Goal: Transaction & Acquisition: Book appointment/travel/reservation

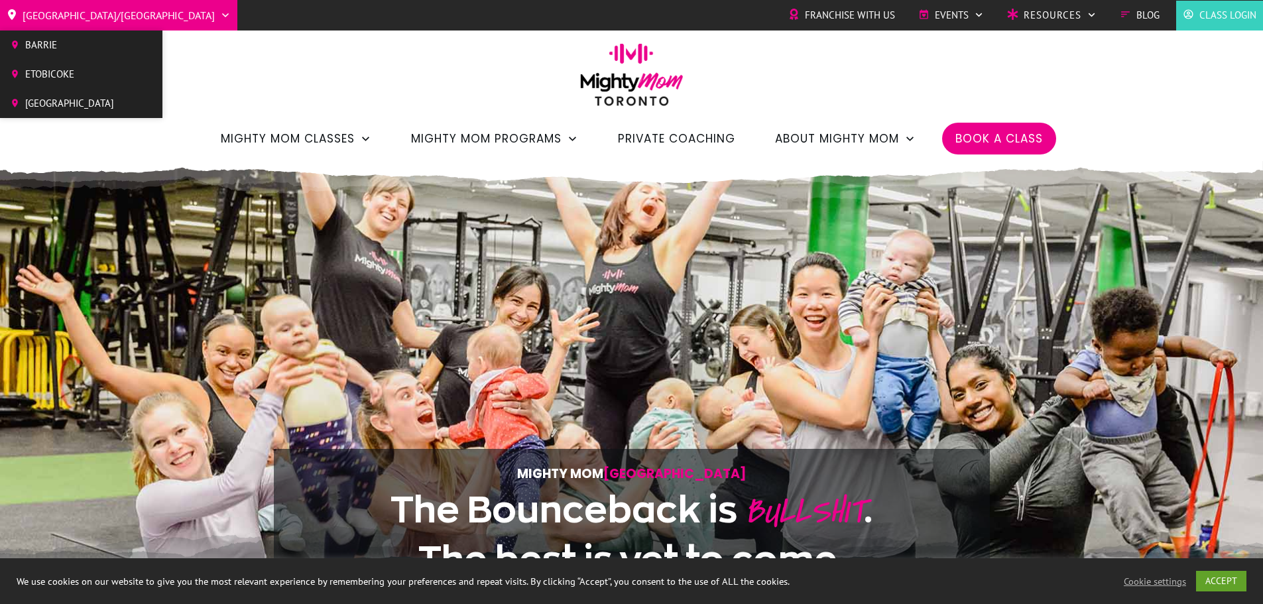
click at [108, 13] on li "Toronto/GTA Barrie Etobicoke North York West" at bounding box center [118, 15] width 237 height 31
click at [76, 86] on li "Etobicoke" at bounding box center [81, 74] width 162 height 29
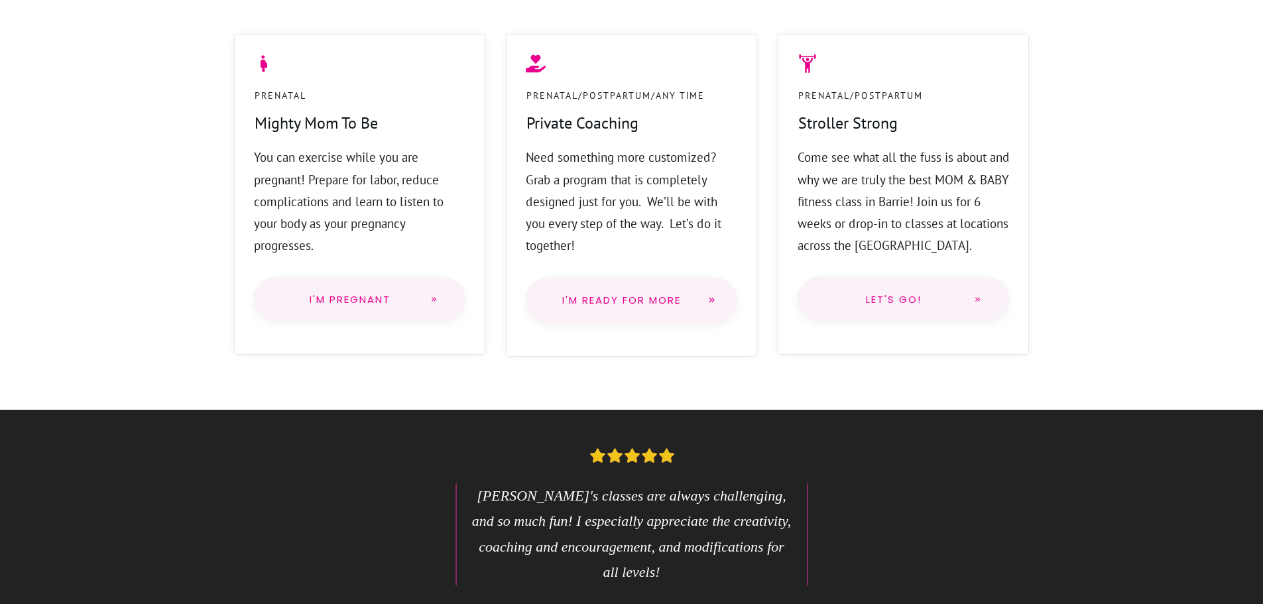
scroll to position [796, 0]
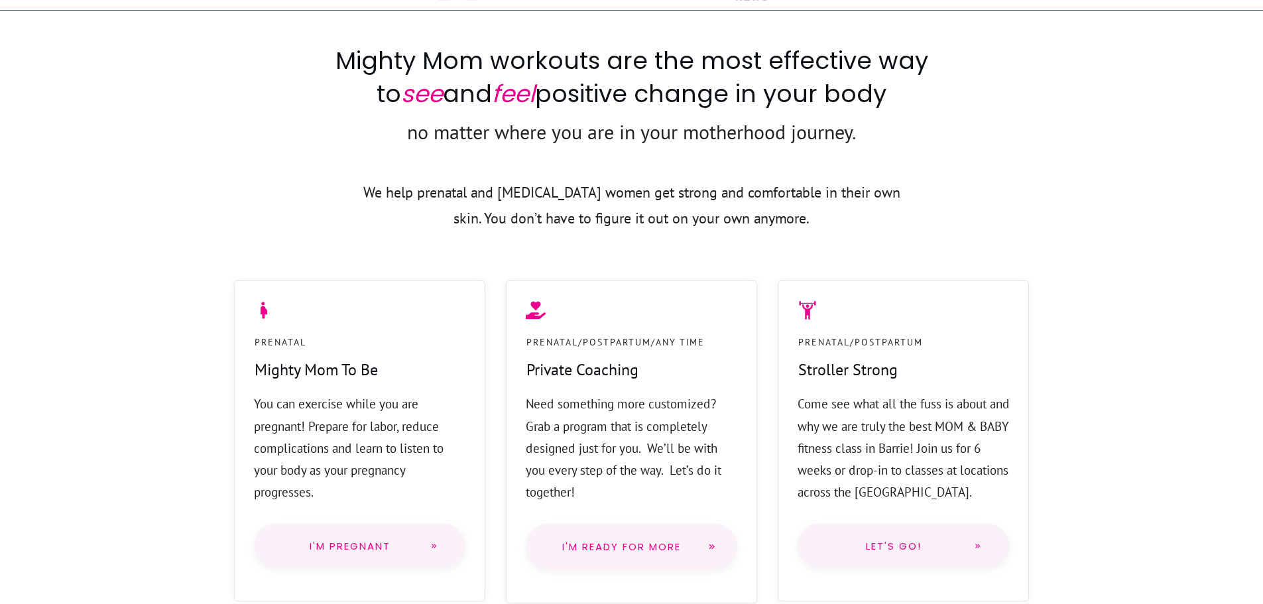
click at [921, 566] on link "Let's go!" at bounding box center [904, 546] width 212 height 45
click at [916, 554] on link "Let's go!" at bounding box center [904, 546] width 212 height 45
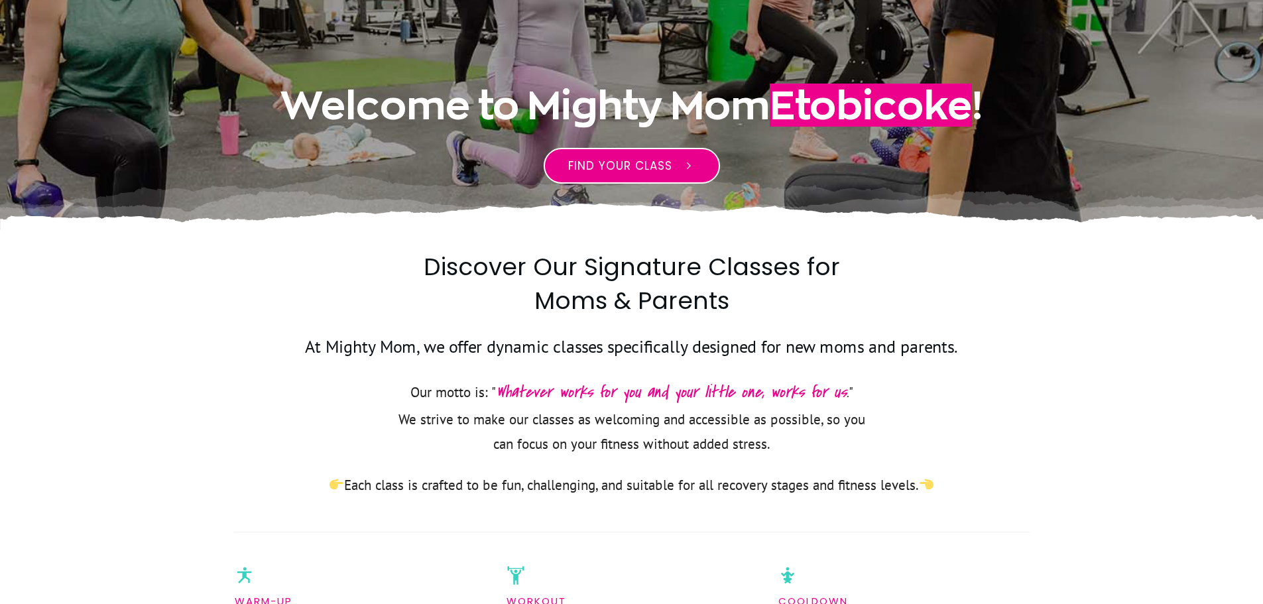
click at [626, 172] on span "Find your class" at bounding box center [620, 166] width 104 height 16
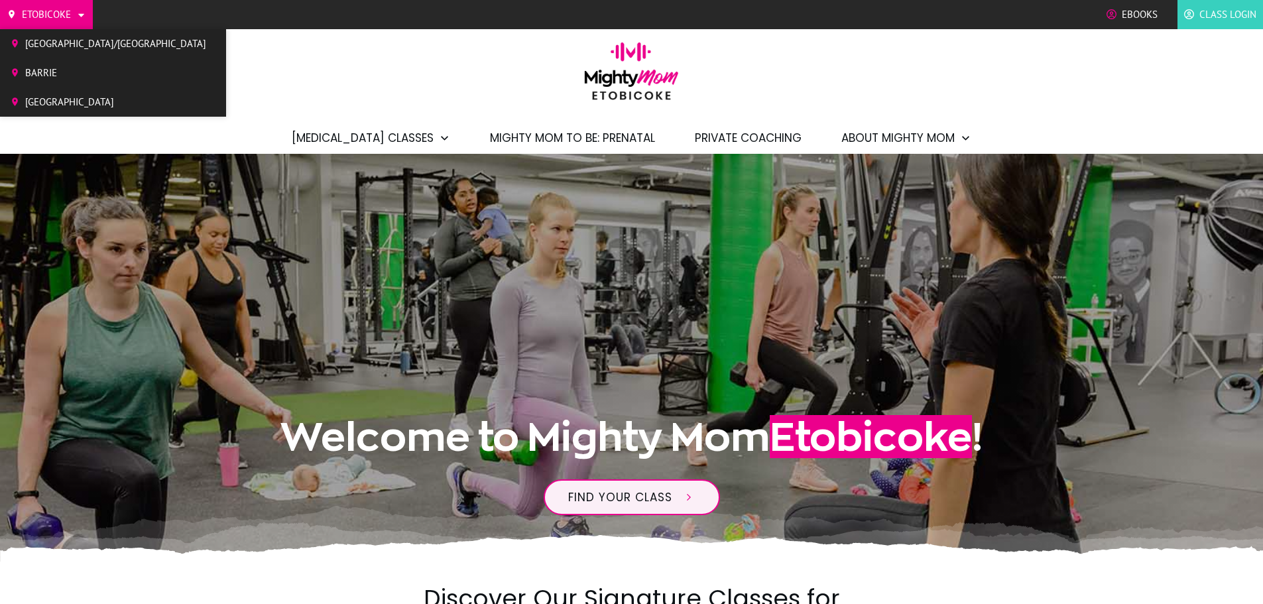
click at [78, 100] on span "[GEOGRAPHIC_DATA]" at bounding box center [115, 102] width 181 height 20
click at [83, 17] on icon at bounding box center [81, 15] width 10 height 10
click at [76, 46] on span "[GEOGRAPHIC_DATA]/[GEOGRAPHIC_DATA]" at bounding box center [115, 44] width 181 height 20
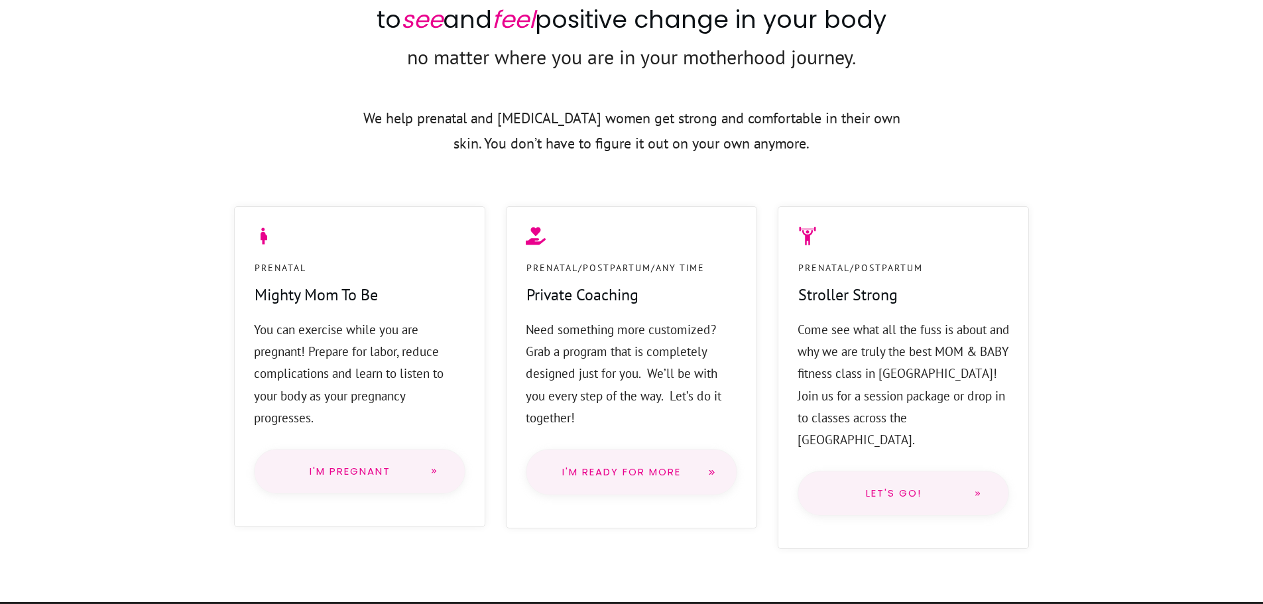
scroll to position [1061, 0]
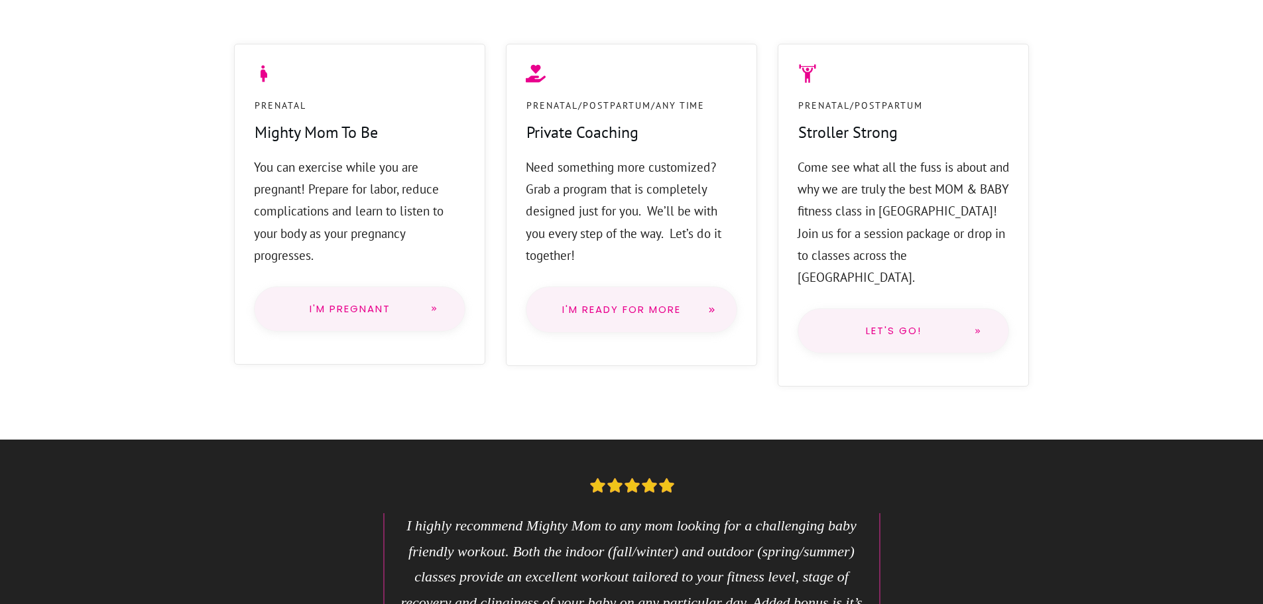
click at [919, 326] on span "Let's go!" at bounding box center [894, 331] width 139 height 11
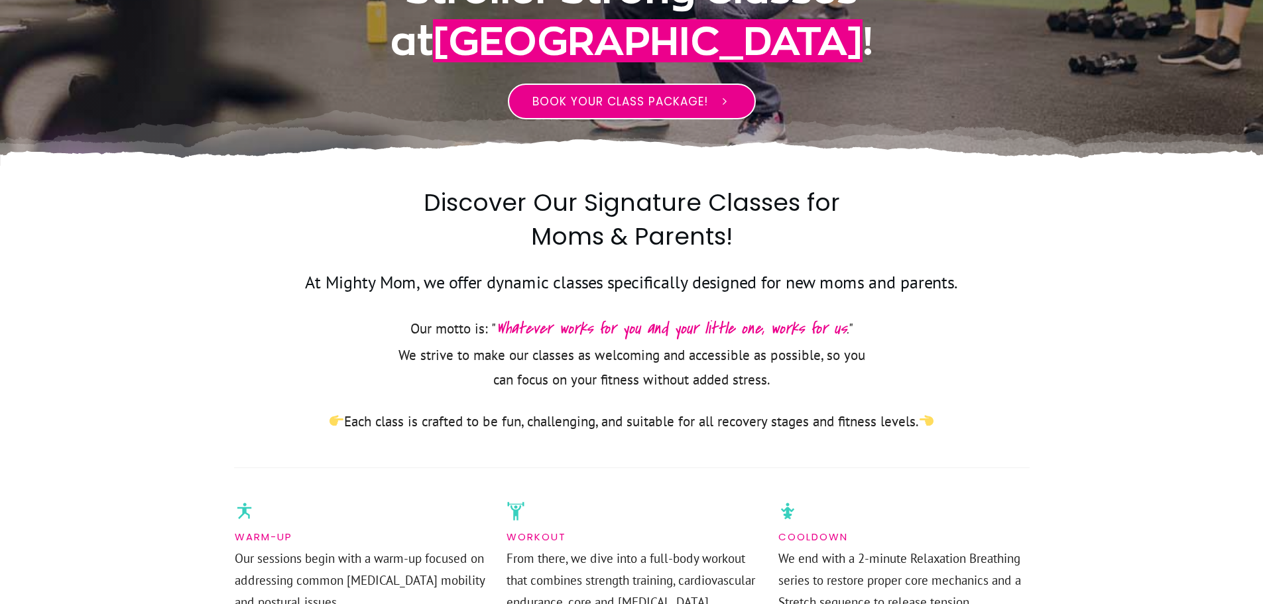
click at [665, 98] on span "BOOK YOUR CLASS PACKAGE!" at bounding box center [621, 102] width 176 height 16
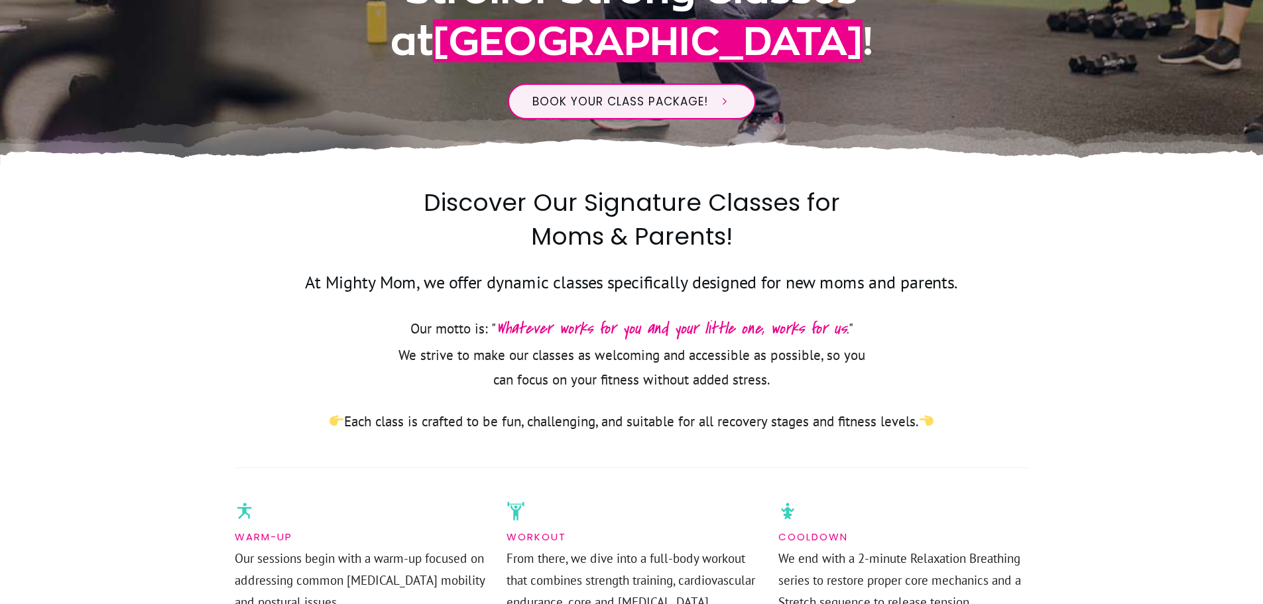
scroll to position [1462, 0]
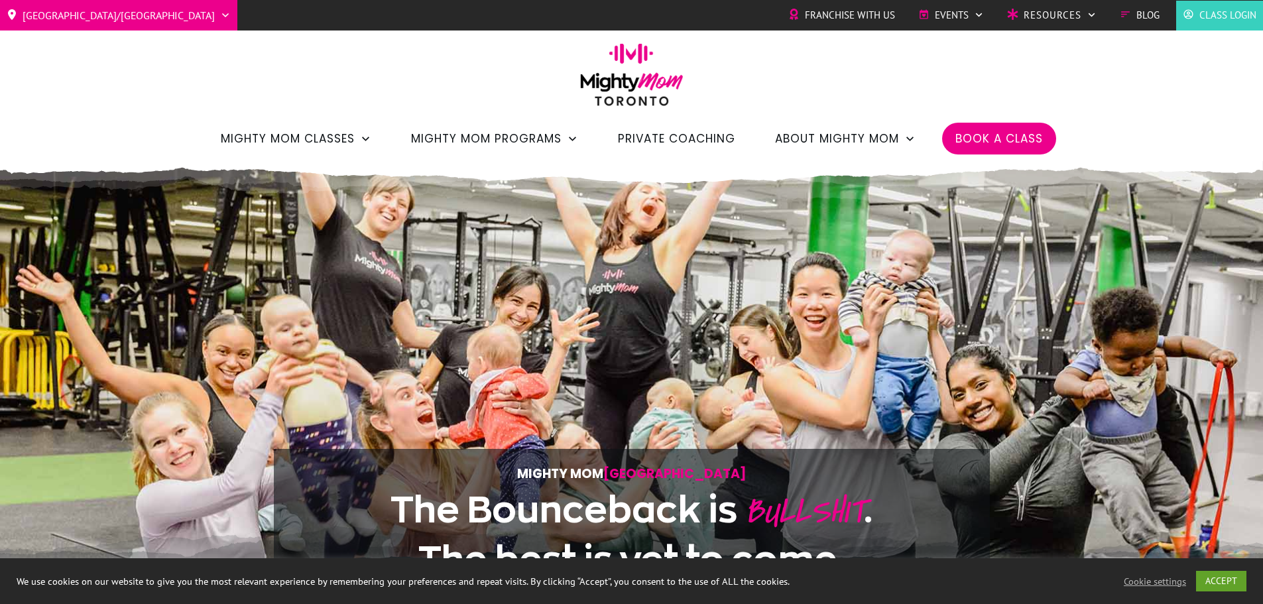
click at [976, 144] on span "Book a Class" at bounding box center [1000, 138] width 88 height 23
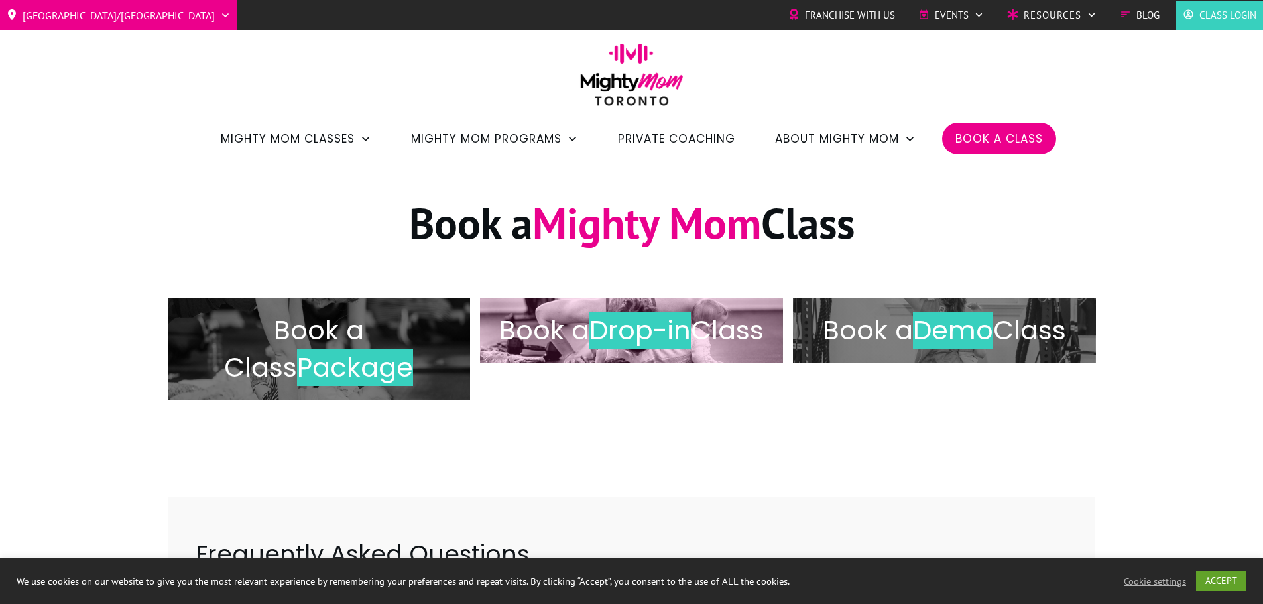
click at [615, 346] on h2 "Book a Drop-in Class" at bounding box center [631, 330] width 275 height 37
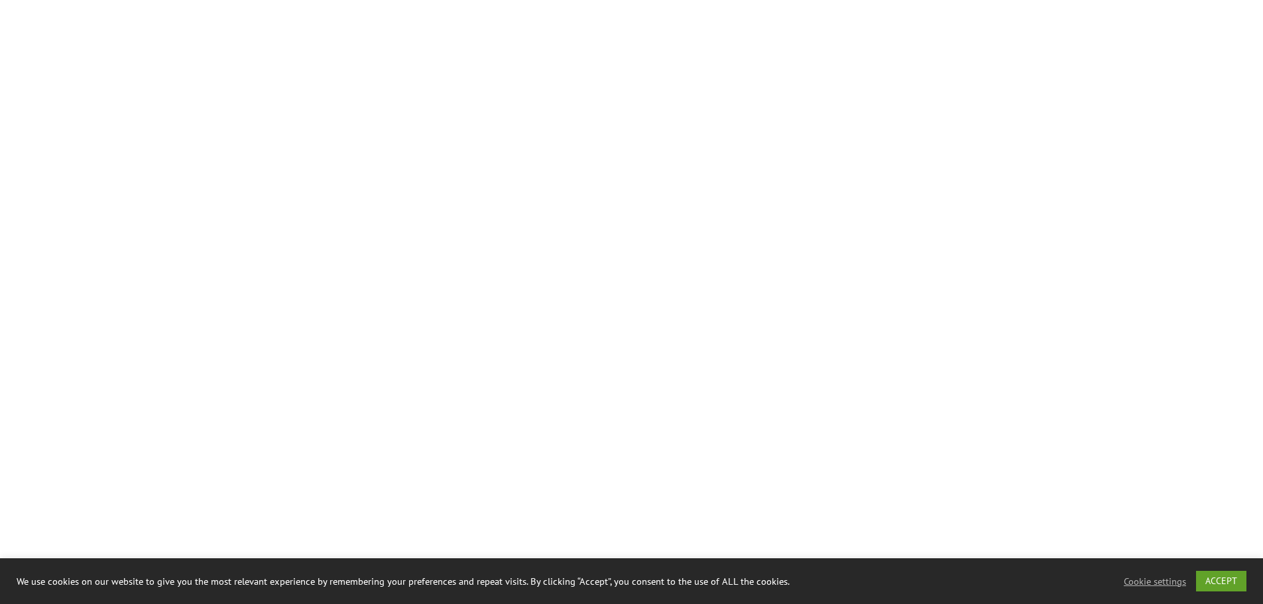
scroll to position [835, 0]
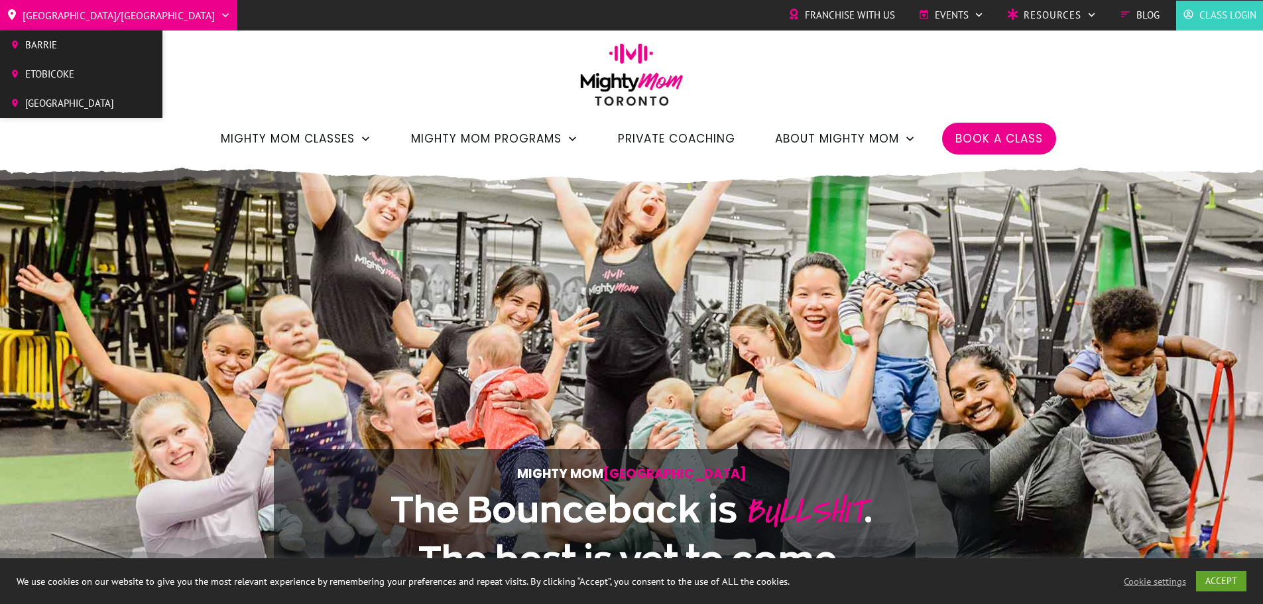
click at [81, 17] on span "[GEOGRAPHIC_DATA]/[GEOGRAPHIC_DATA]" at bounding box center [119, 15] width 192 height 21
click at [58, 105] on span "[GEOGRAPHIC_DATA]" at bounding box center [69, 104] width 89 height 20
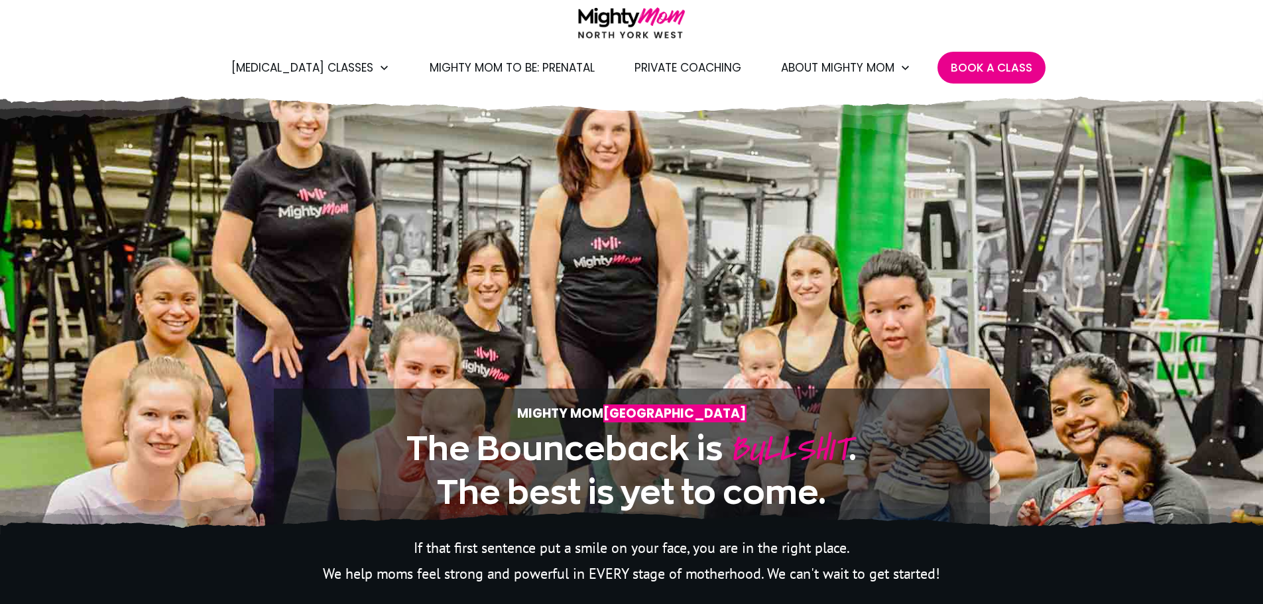
scroll to position [66, 0]
click at [990, 56] on span "Book A Class" at bounding box center [992, 67] width 82 height 23
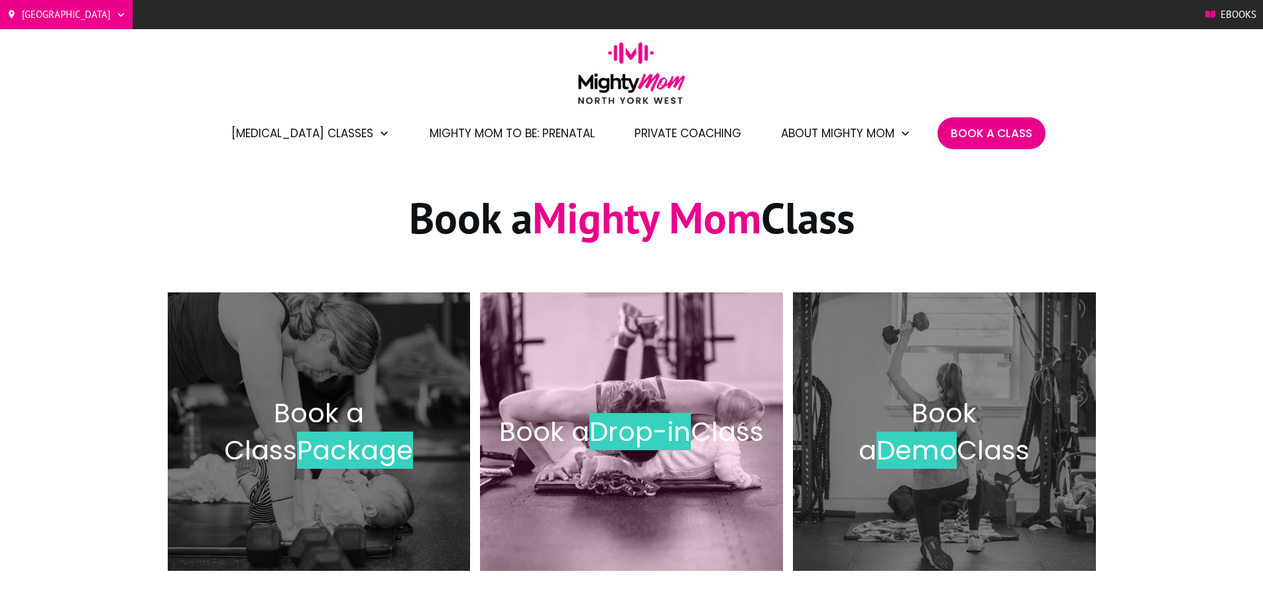
scroll to position [66, 0]
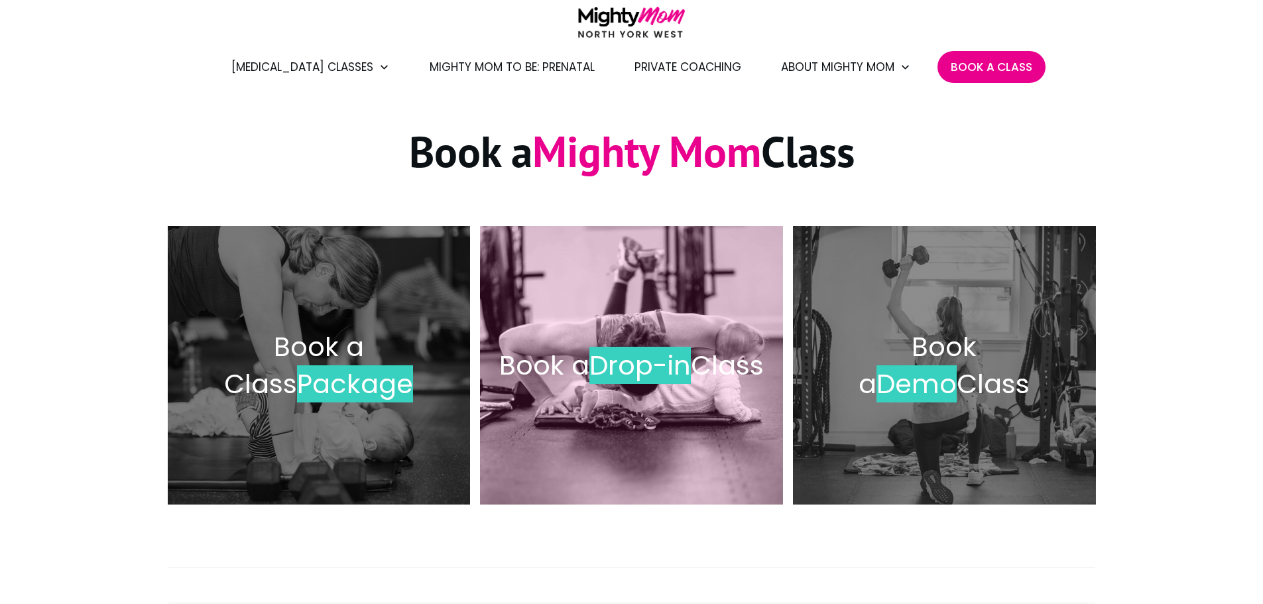
click at [621, 322] on div "Book a Drop-in Class" at bounding box center [631, 365] width 277 height 252
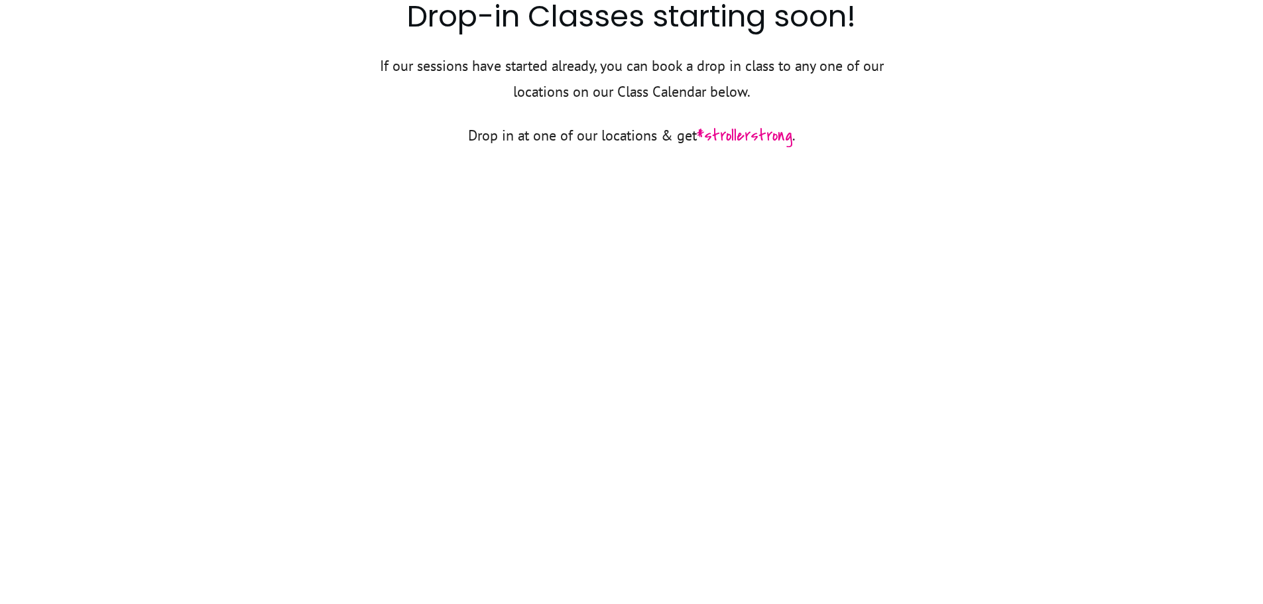
scroll to position [796, 0]
